Goal: Obtain resource: Obtain resource

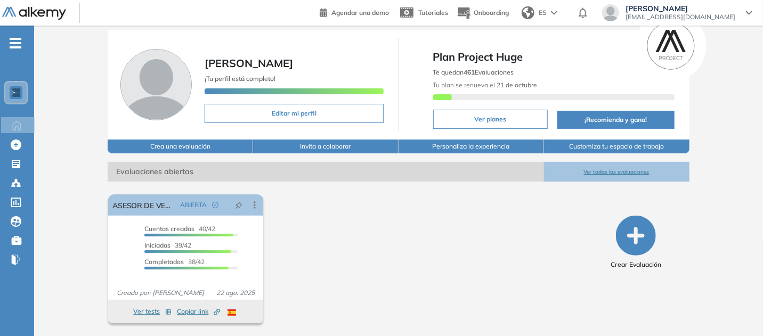
scroll to position [242, 0]
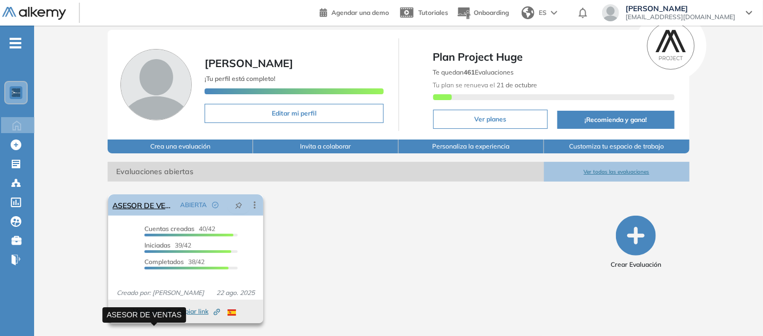
click at [156, 194] on link "ASESOR DE VENTAS" at bounding box center [143, 204] width 63 height 21
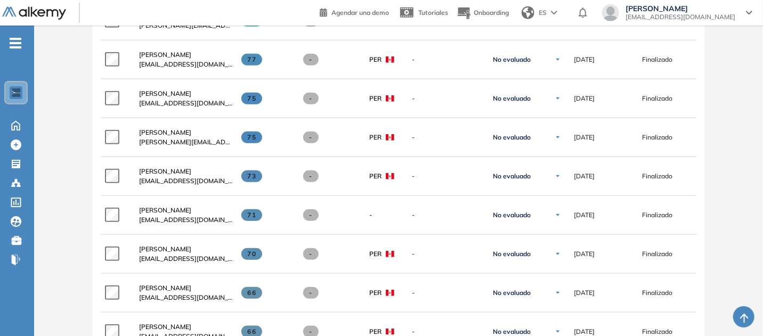
scroll to position [402, 0]
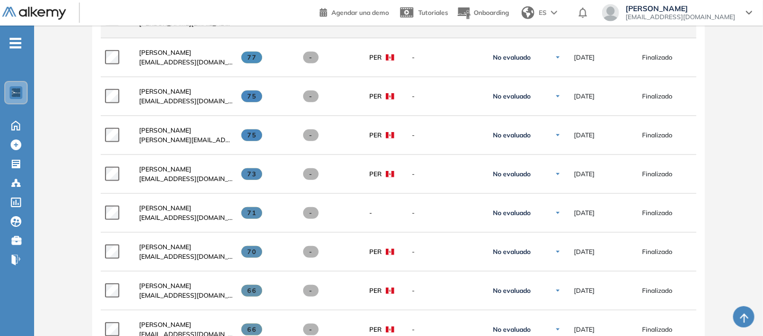
click at [212, 18] on span "[DATE][PERSON_NAME]" at bounding box center [175, 14] width 73 height 8
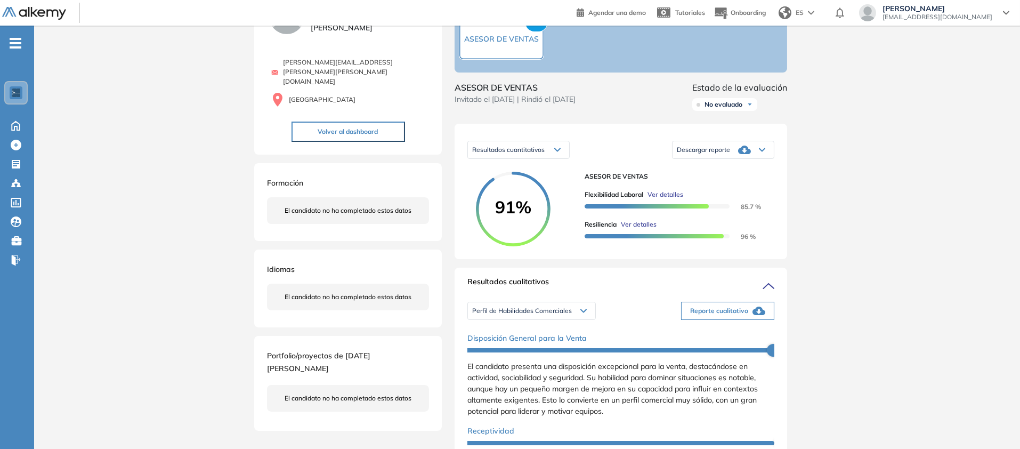
scroll to position [71, 0]
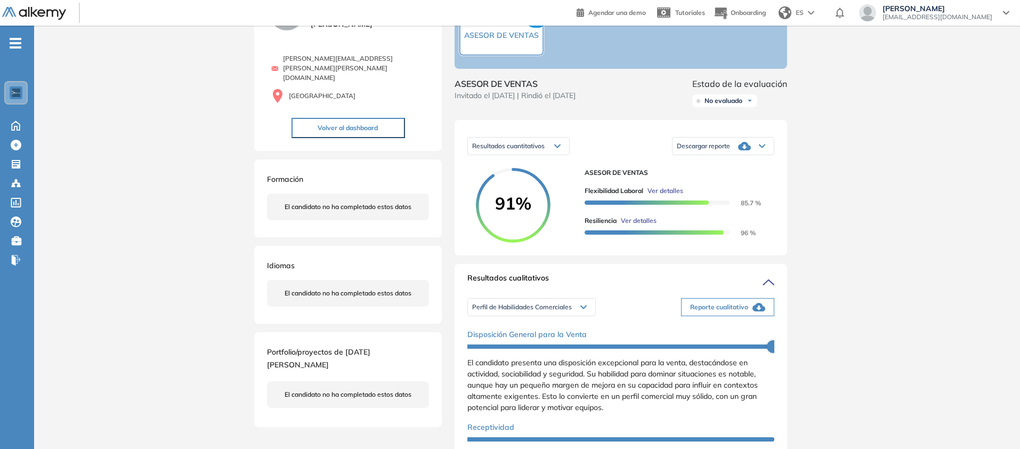
click at [765, 148] on icon at bounding box center [762, 146] width 6 height 4
click at [757, 192] on li "Descargar informe resumido" at bounding box center [716, 187] width 79 height 11
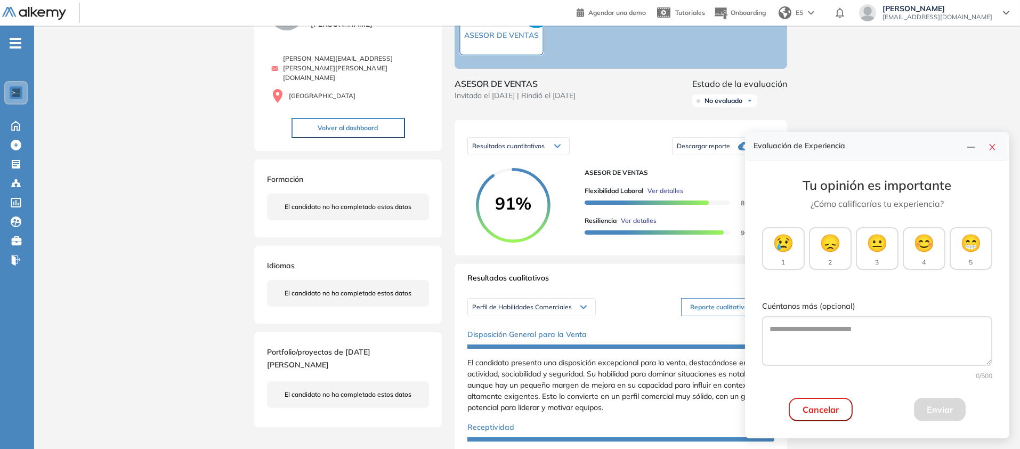
click at [769, 143] on icon "close" at bounding box center [992, 147] width 9 height 9
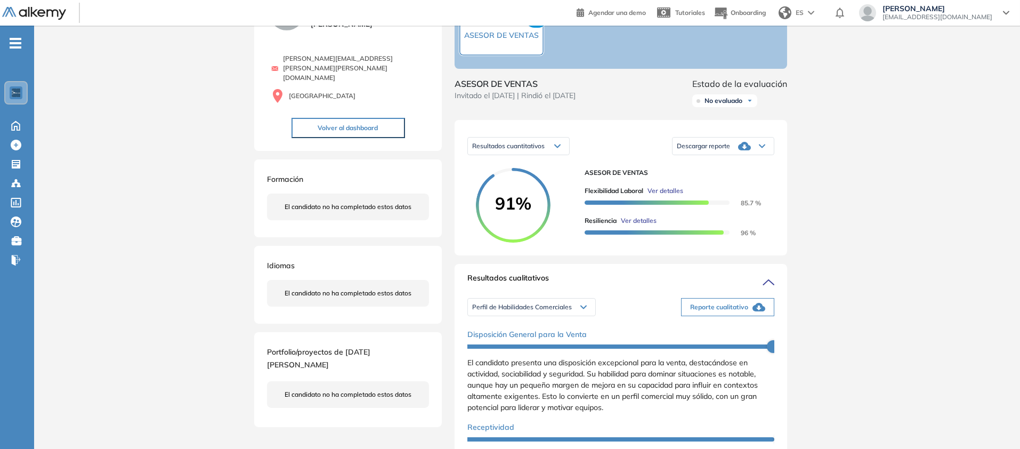
click at [769, 219] on div "Inicio Alkymetrics Evaluaciones Dashboard Candidato Duración : 00:00:00 Cantida…" at bounding box center [527, 418] width 986 height 926
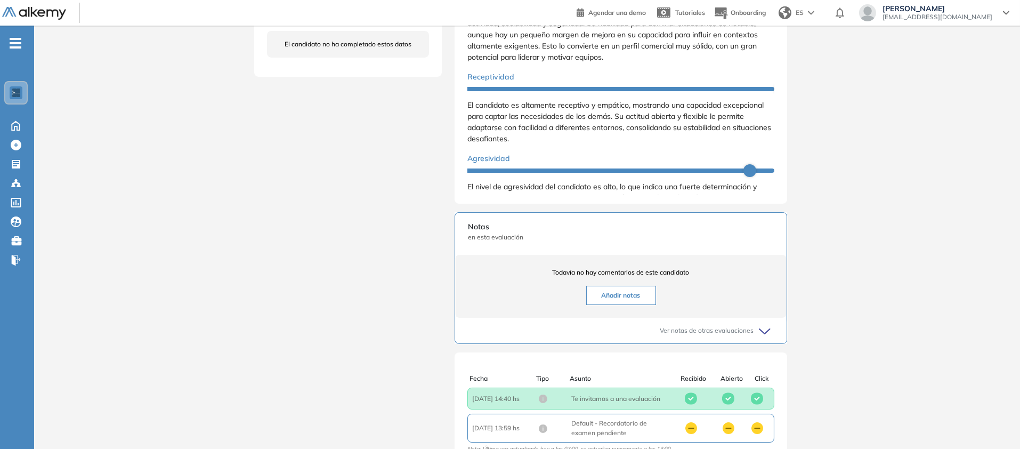
scroll to position [430, 0]
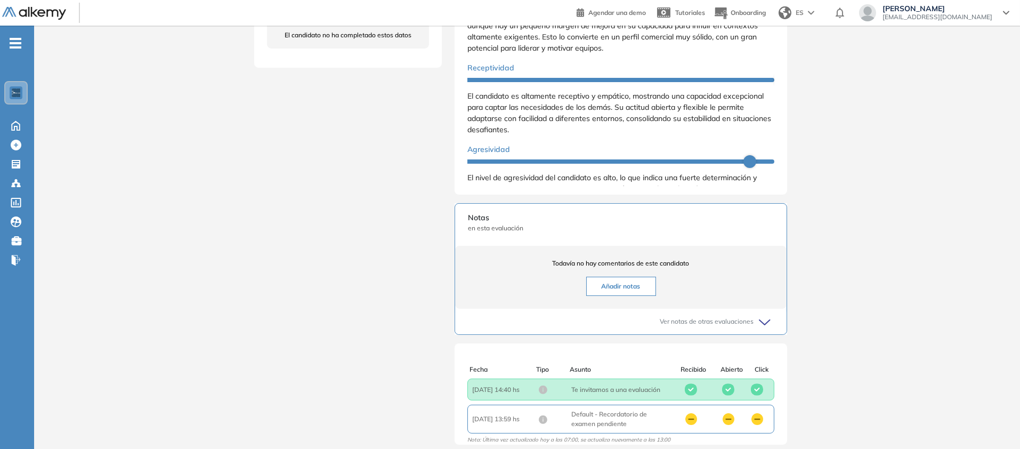
click at [769, 282] on div "Inicio Alkymetrics Evaluaciones Dashboard Candidato Duración : 00:00:00 Cantida…" at bounding box center [527, 59] width 986 height 926
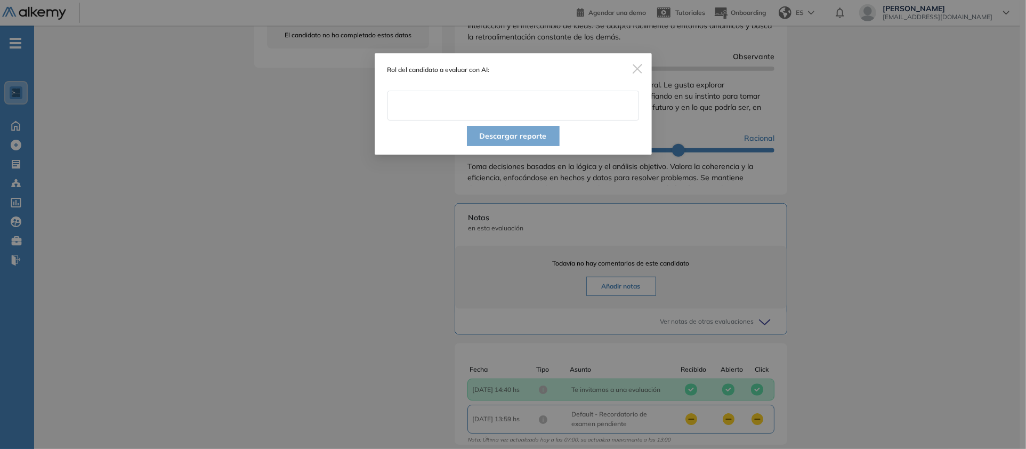
click at [596, 120] on input "text" at bounding box center [512, 106] width 251 height 30
type input "**********"
click at [541, 146] on button "Descargar reporte" at bounding box center [513, 136] width 93 height 20
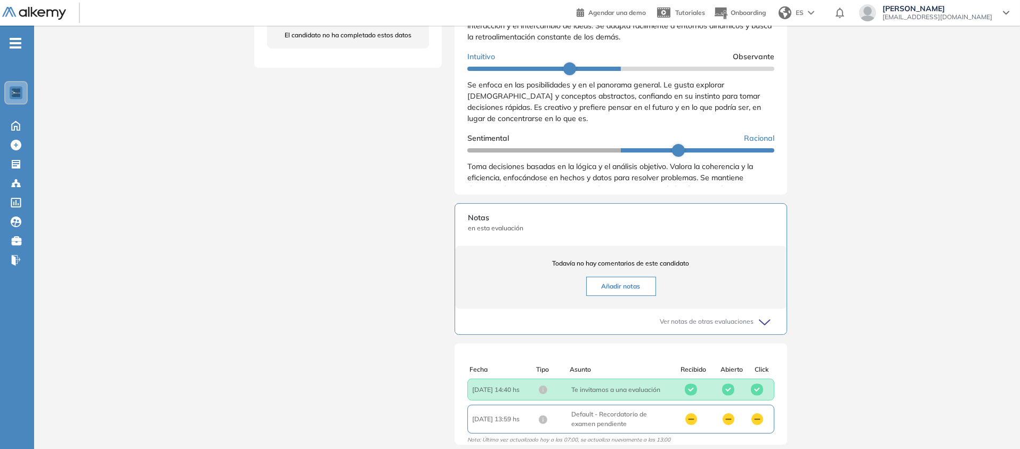
click at [769, 278] on div "Inicio Alkymetrics Evaluaciones Dashboard Candidato Duración : 00:00:00 Cantida…" at bounding box center [527, 59] width 986 height 926
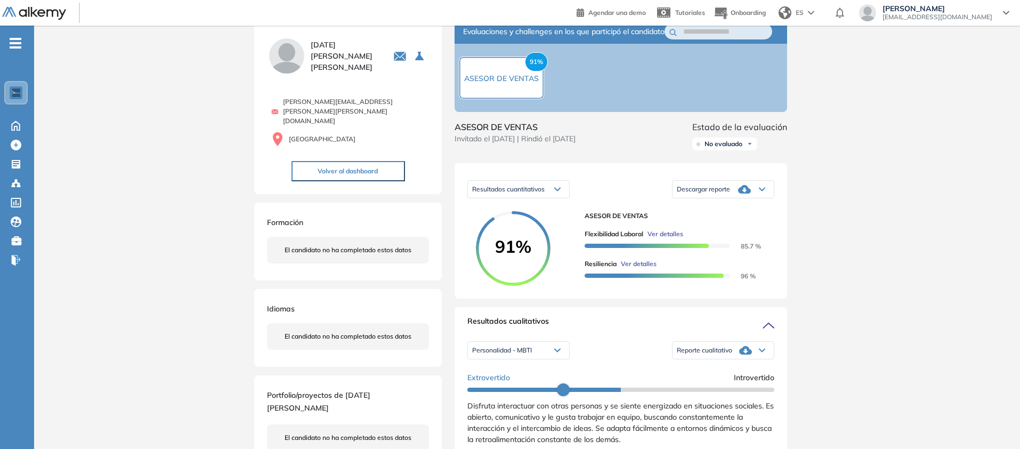
scroll to position [4, 0]
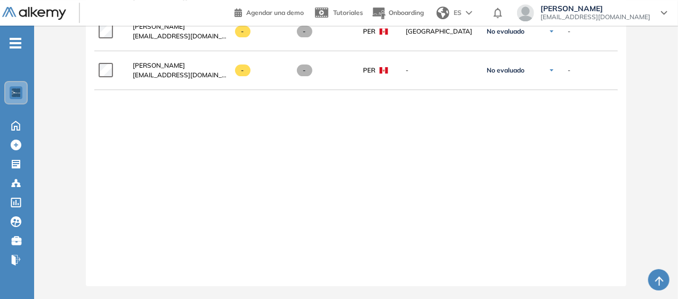
scroll to position [2044, 0]
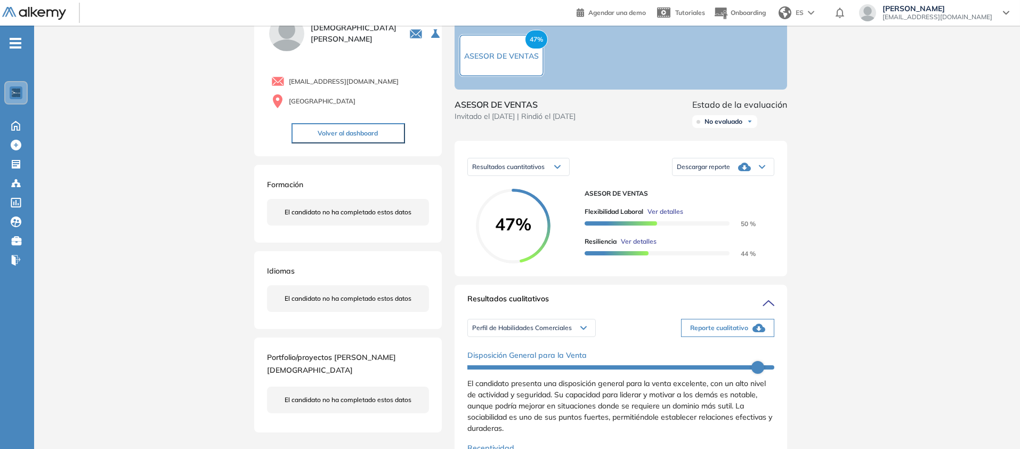
scroll to position [107, 0]
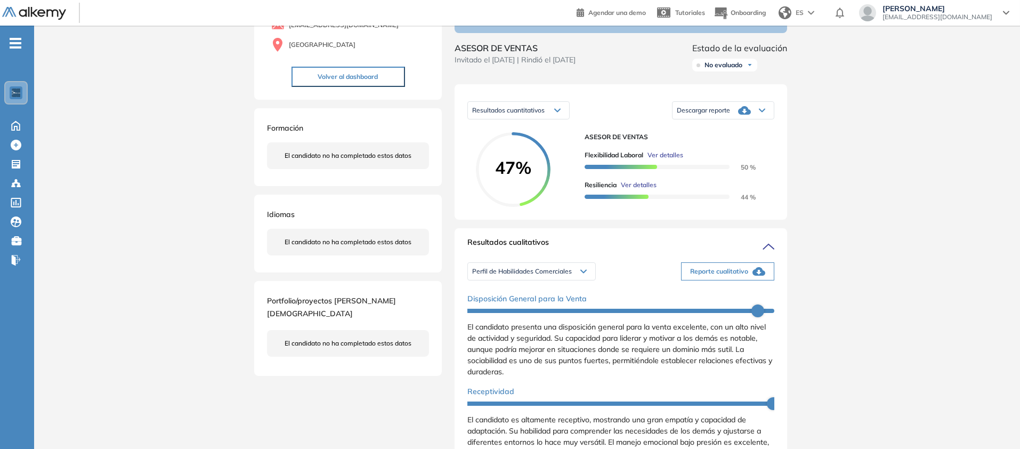
click at [765, 112] on icon at bounding box center [762, 110] width 6 height 4
click at [757, 157] on li "Descargar informe resumido" at bounding box center [716, 151] width 79 height 11
click at [769, 269] on div "Inicio Alkymetrics Evaluaciones Dashboard Candidato Duración : 00:00:00 Cantida…" at bounding box center [527, 382] width 986 height 926
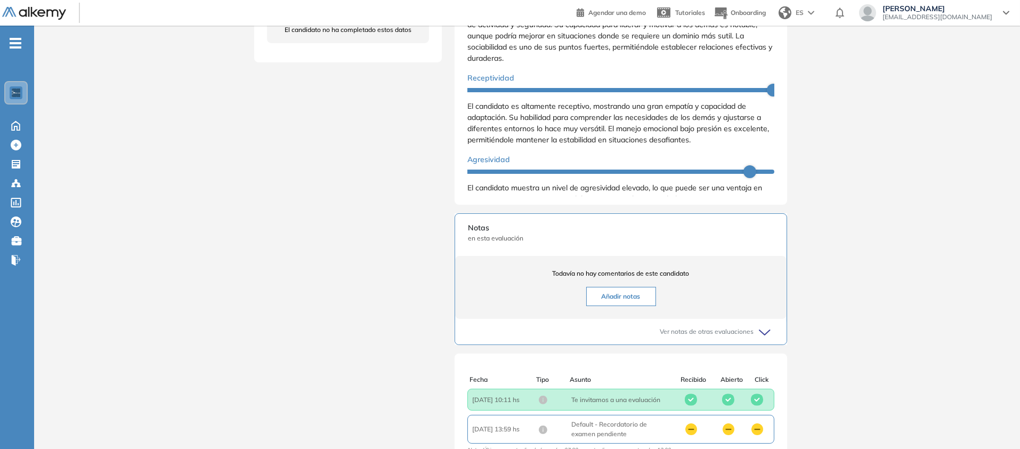
scroll to position [412, 0]
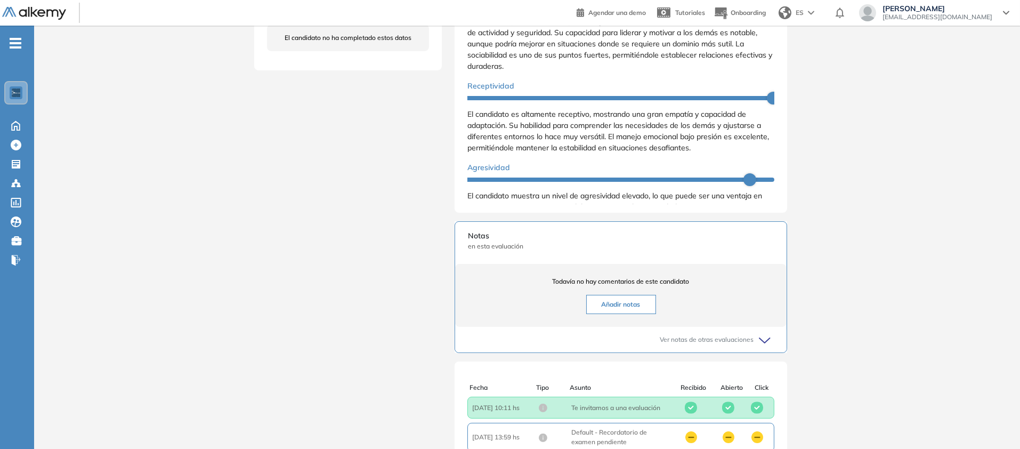
click at [769, 269] on div "Inicio Alkymetrics Evaluaciones Dashboard Candidato Duración : 00:00:00 Cantida…" at bounding box center [527, 77] width 986 height 926
click at [769, 243] on div "Duración : 00:00:00 Cantidad de preguntas: Correcta Parcialmente correcta Incor…" at bounding box center [527, 74] width 554 height 879
click at [524, 12] on li "Personalidad - MBTI" at bounding box center [500, 7] width 55 height 11
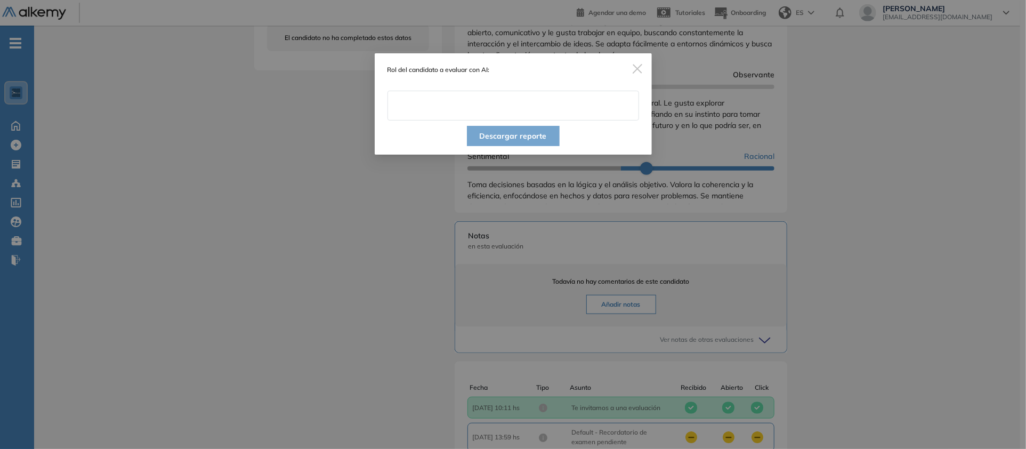
click at [605, 120] on input "text" at bounding box center [512, 106] width 251 height 30
type input "**********"
click at [525, 146] on button "Descargar reporte" at bounding box center [513, 136] width 93 height 20
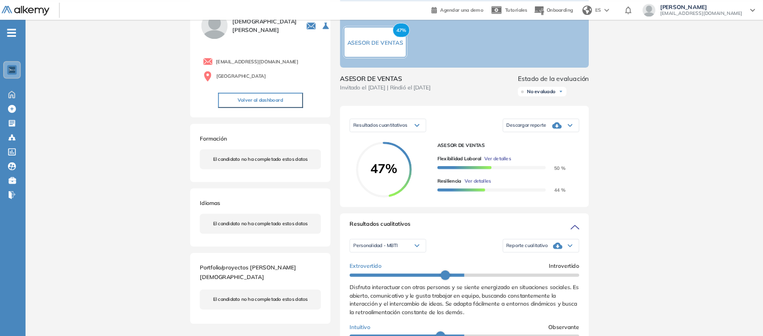
scroll to position [0, 0]
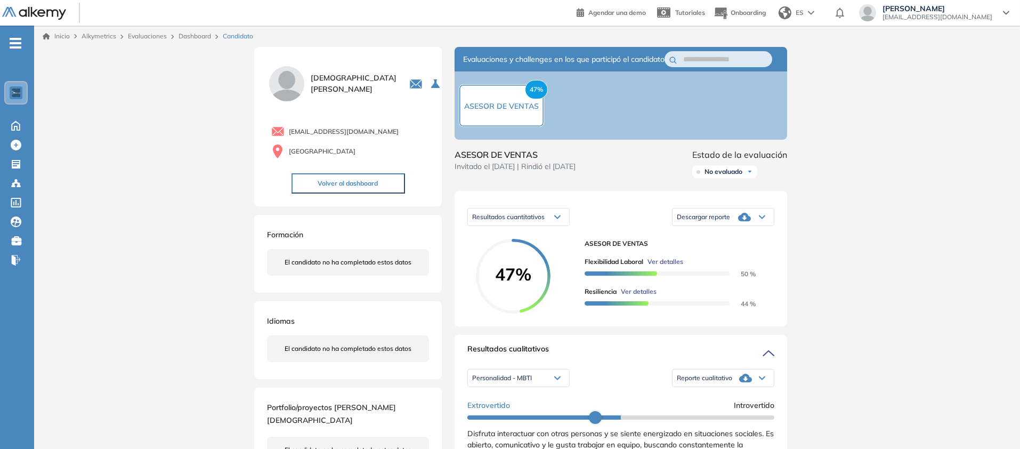
click at [66, 20] on img at bounding box center [34, 13] width 64 height 13
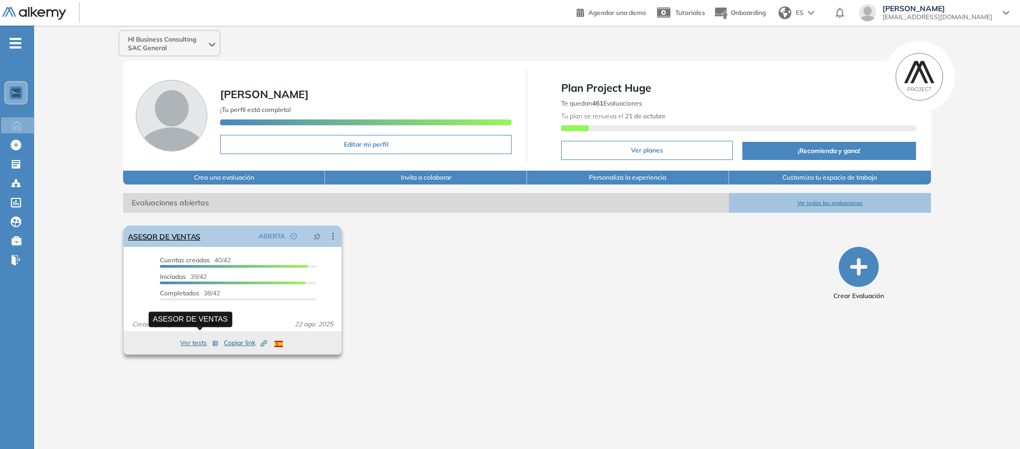
click at [199, 247] on link "ASESOR DE VENTAS" at bounding box center [164, 235] width 72 height 21
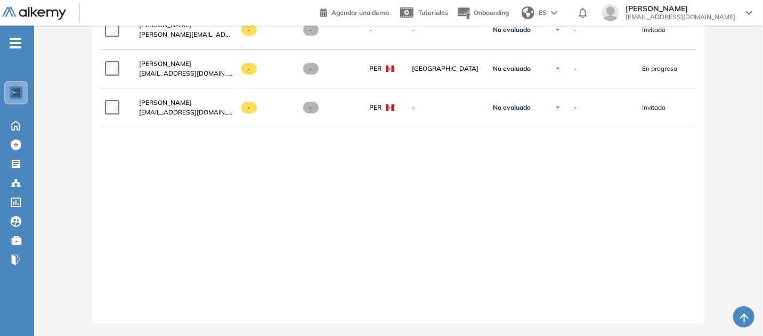
scroll to position [2344, 0]
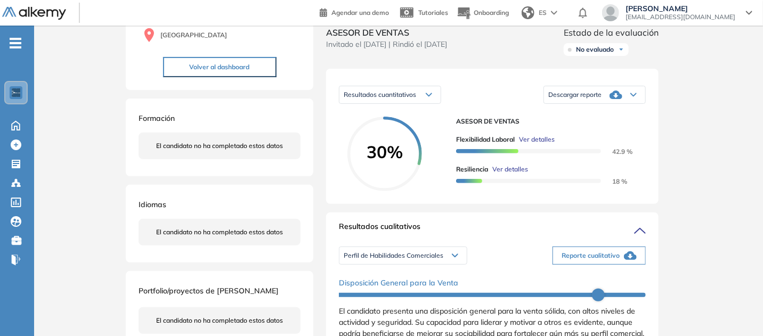
scroll to position [123, 0]
click at [645, 105] on div "Descargar reporte" at bounding box center [594, 94] width 101 height 21
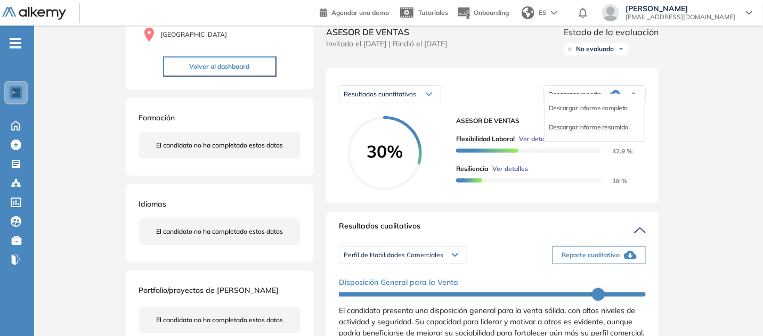
click at [628, 133] on li "Descargar informe resumido" at bounding box center [588, 127] width 79 height 11
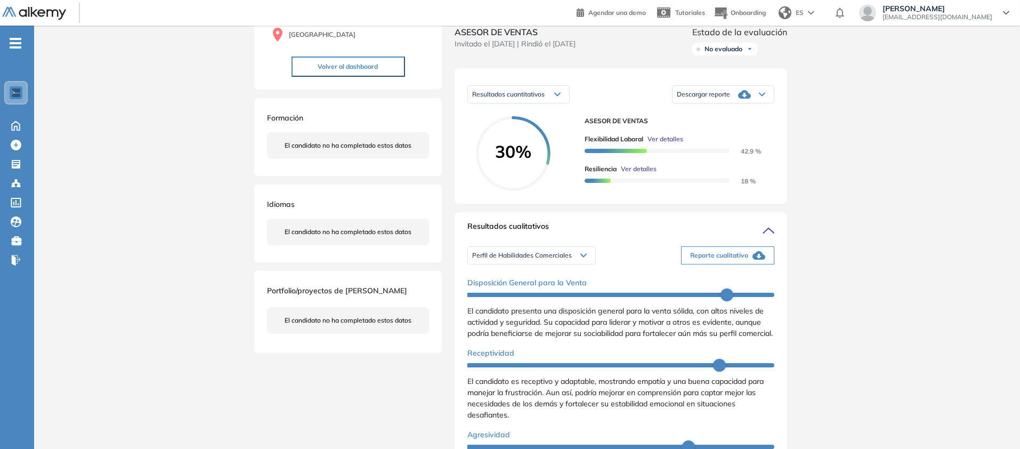
click at [769, 292] on div "Inicio Alkymetrics Evaluaciones Dashboard Candidato Duración : 00:00:00 Cantida…" at bounding box center [527, 366] width 986 height 926
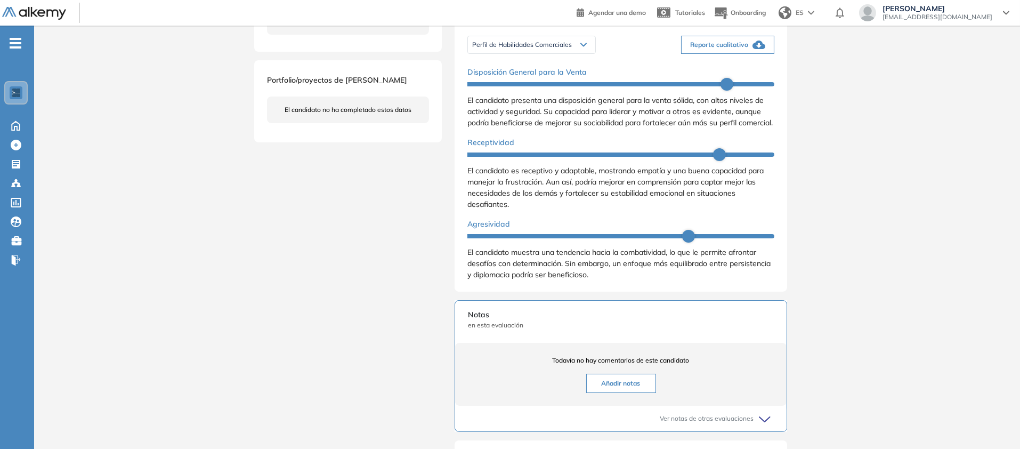
scroll to position [336, 0]
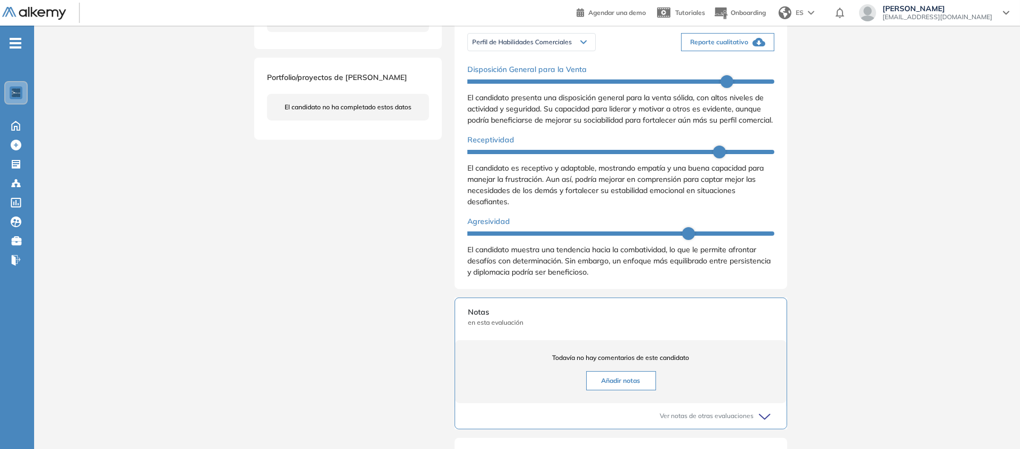
click at [748, 47] on span "Reporte cualitativo" at bounding box center [719, 42] width 58 height 10
click at [769, 302] on div "Inicio Alkymetrics Evaluaciones Dashboard Candidato Duración : 00:00:00 Cantida…" at bounding box center [527, 153] width 986 height 926
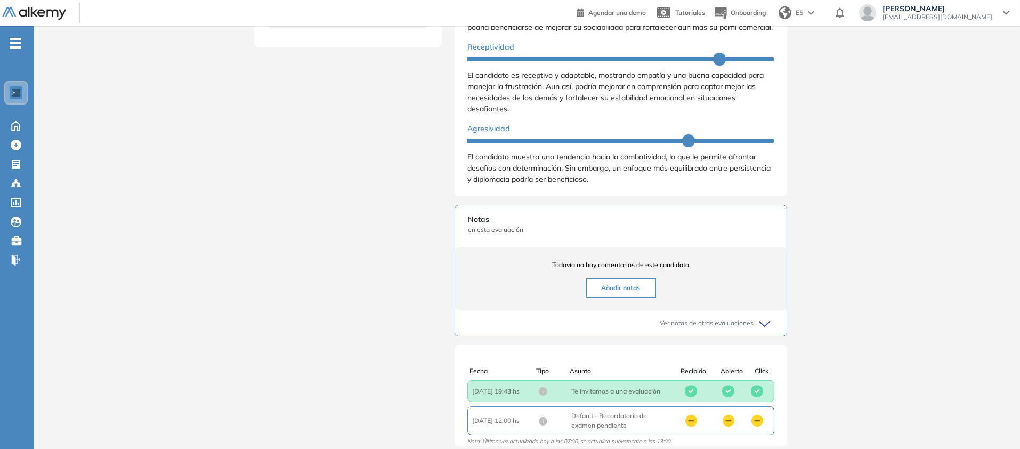
click at [769, 302] on div "Inicio Alkymetrics Evaluaciones Dashboard Candidato Duración : 00:00:00 Cantida…" at bounding box center [527, 60] width 986 height 926
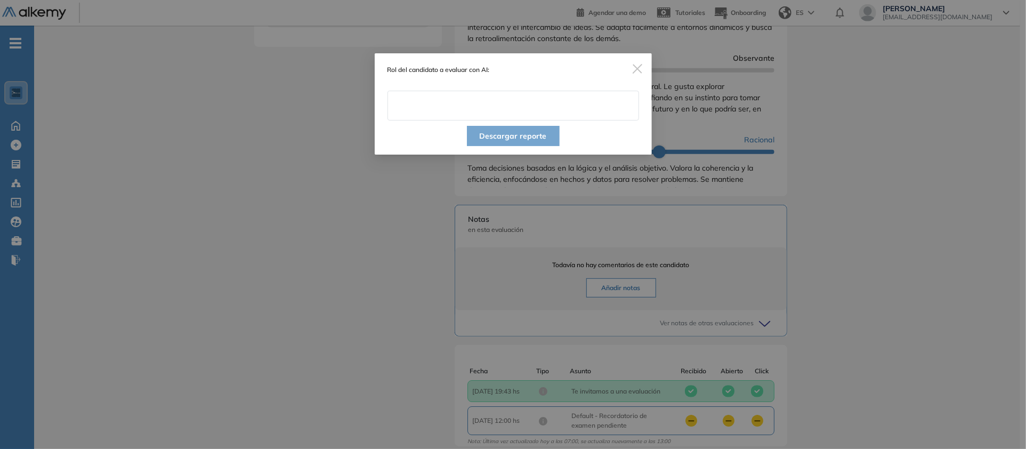
click at [605, 120] on input "text" at bounding box center [512, 106] width 251 height 30
type input "**********"
click at [535, 146] on button "Descargar reporte" at bounding box center [513, 136] width 93 height 20
